Goal: Transaction & Acquisition: Obtain resource

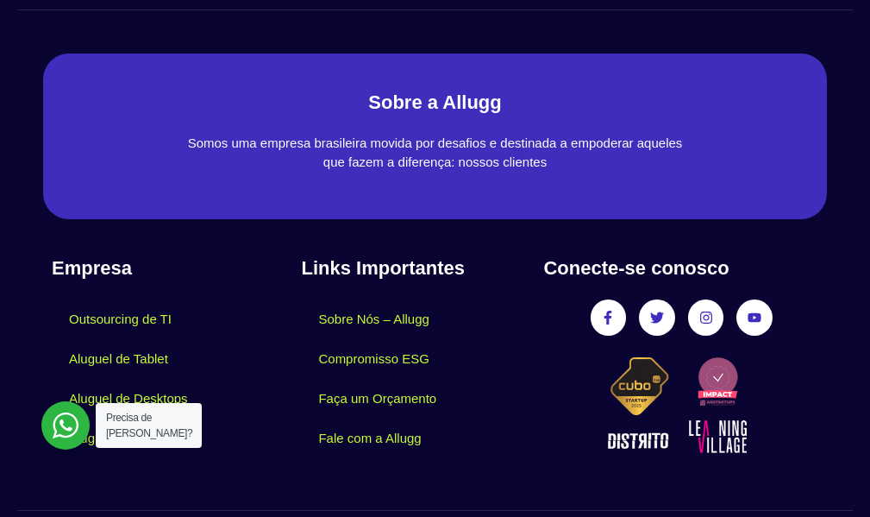
scroll to position [7820, 0]
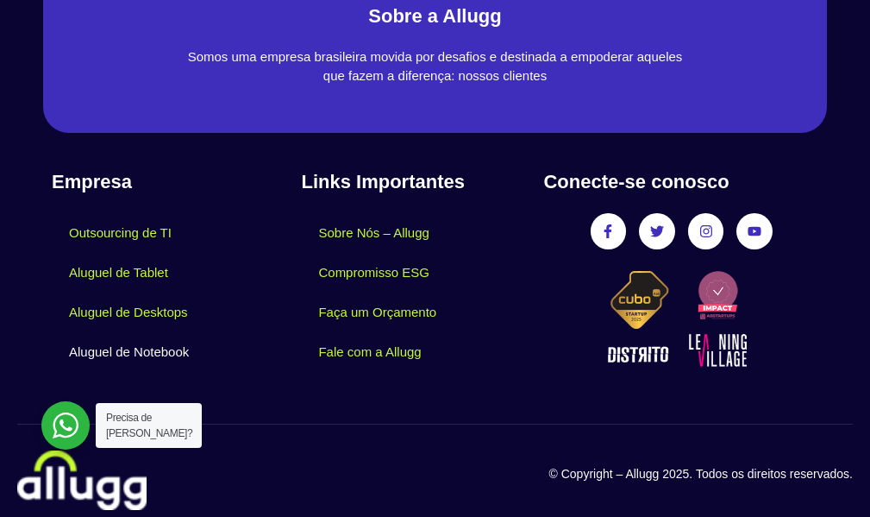
click at [119, 335] on link "Aluguel de Notebook" at bounding box center [129, 352] width 154 height 40
